Goal: Task Accomplishment & Management: Manage account settings

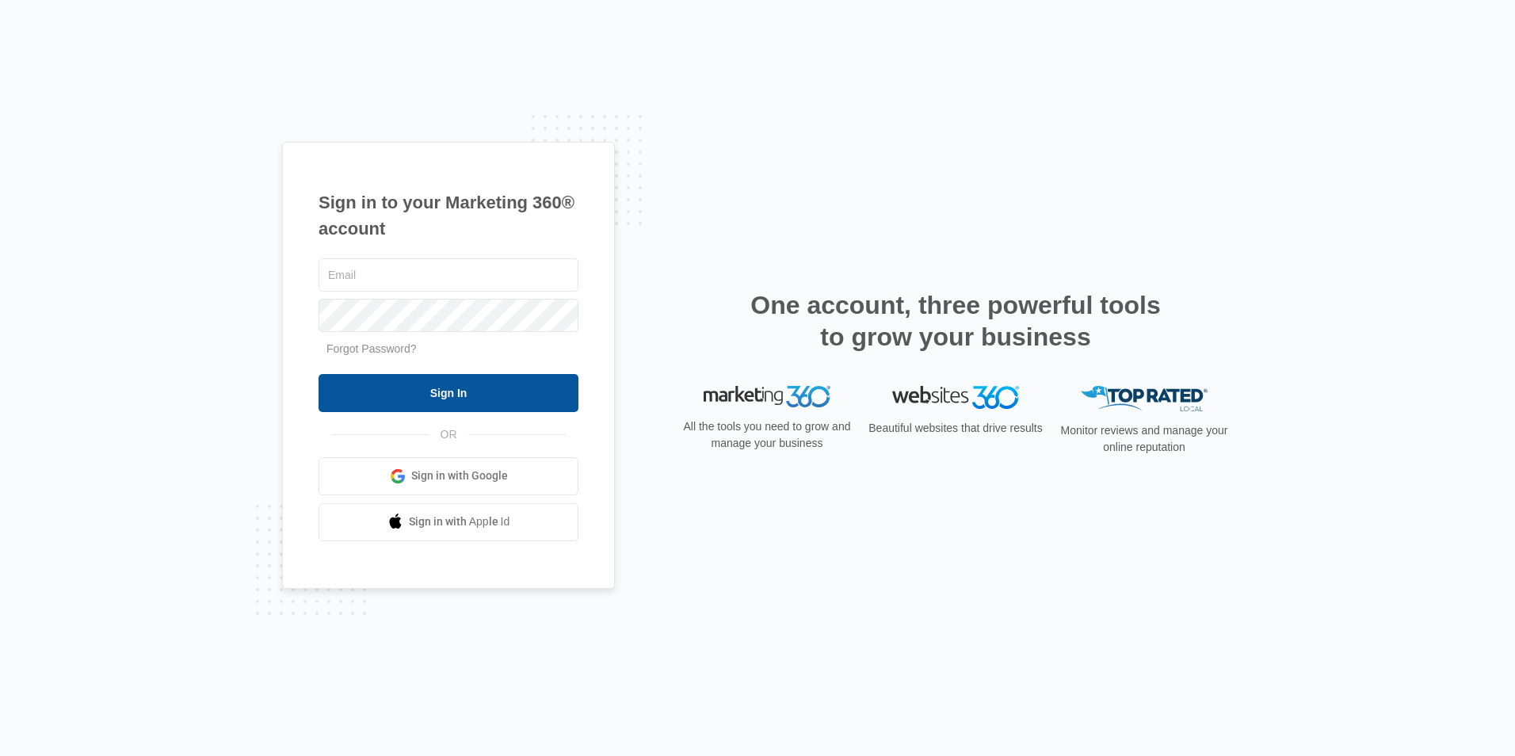
type input "[EMAIL_ADDRESS][DOMAIN_NAME]"
click at [432, 379] on input "Sign In" at bounding box center [449, 393] width 260 height 38
